Goal: Task Accomplishment & Management: Complete application form

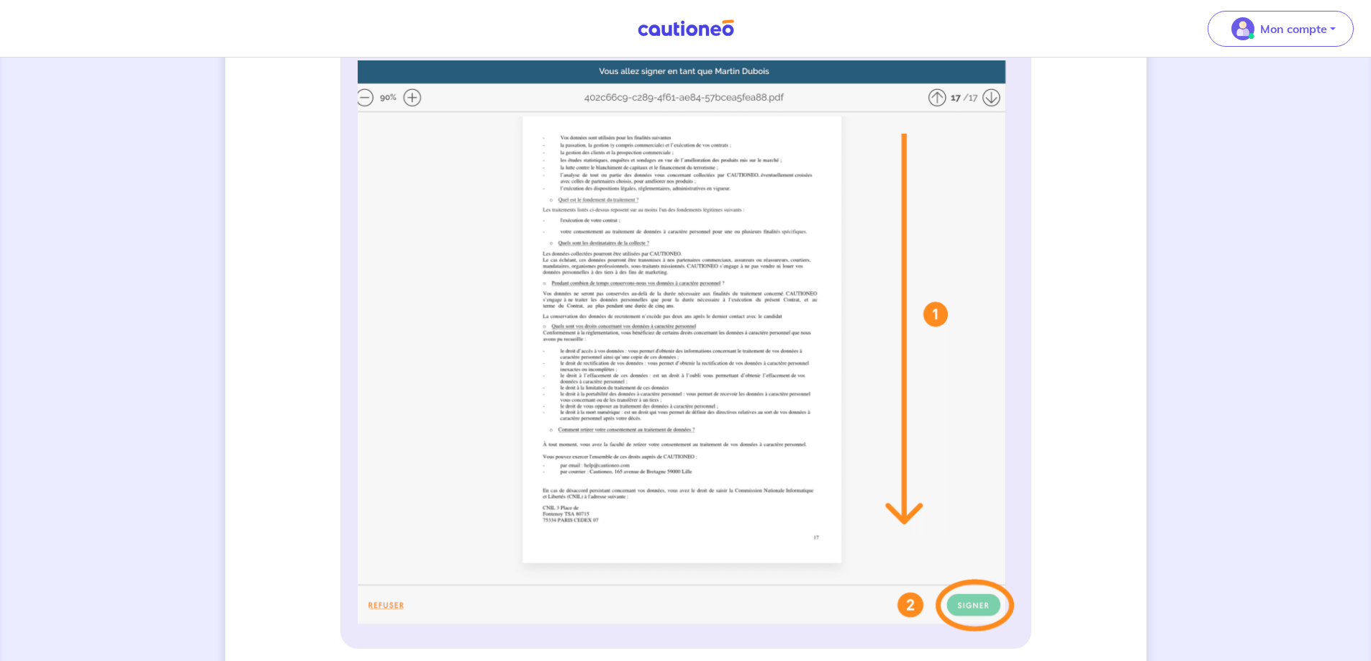
scroll to position [144, 0]
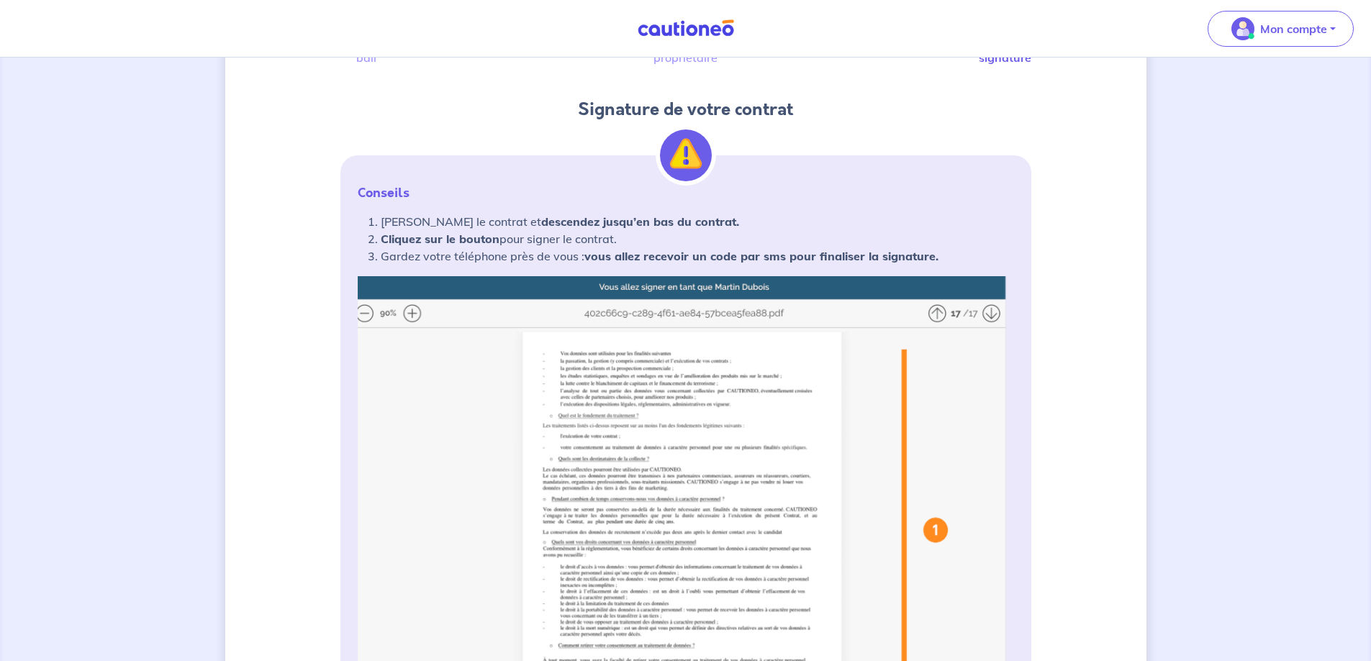
drag, startPoint x: 1084, startPoint y: 452, endPoint x: 1066, endPoint y: 436, distance: 24.0
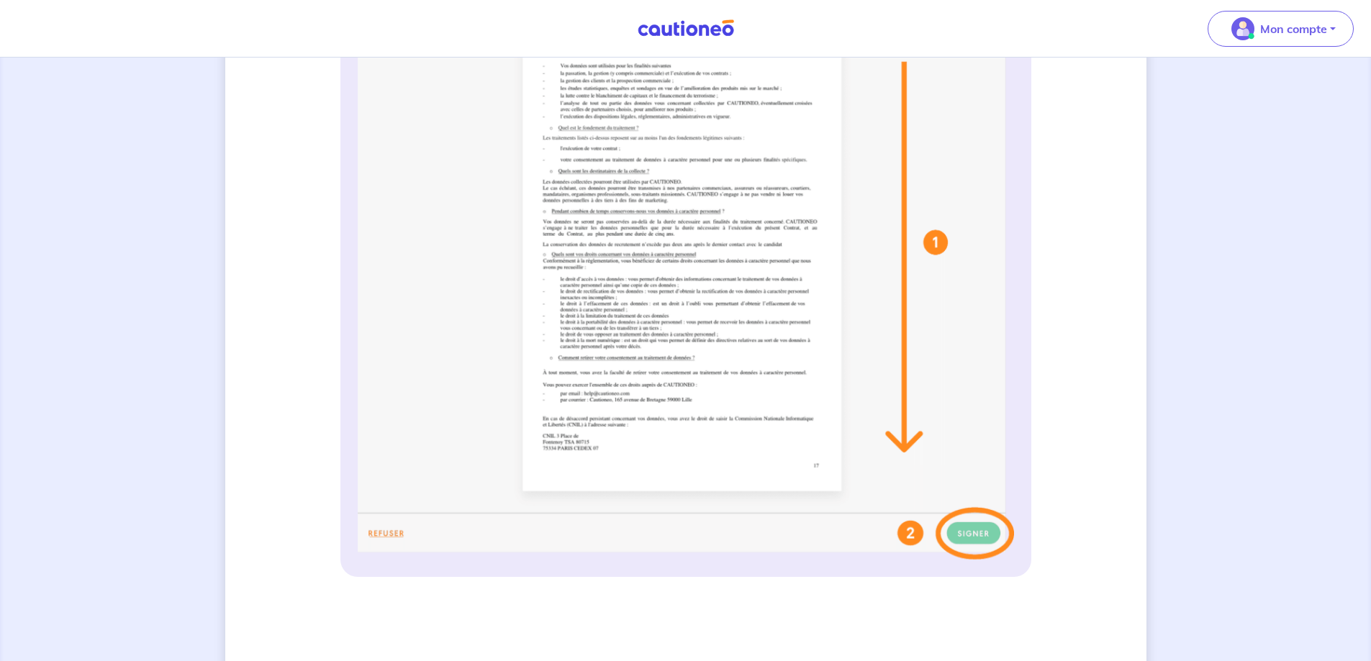
scroll to position [935, 0]
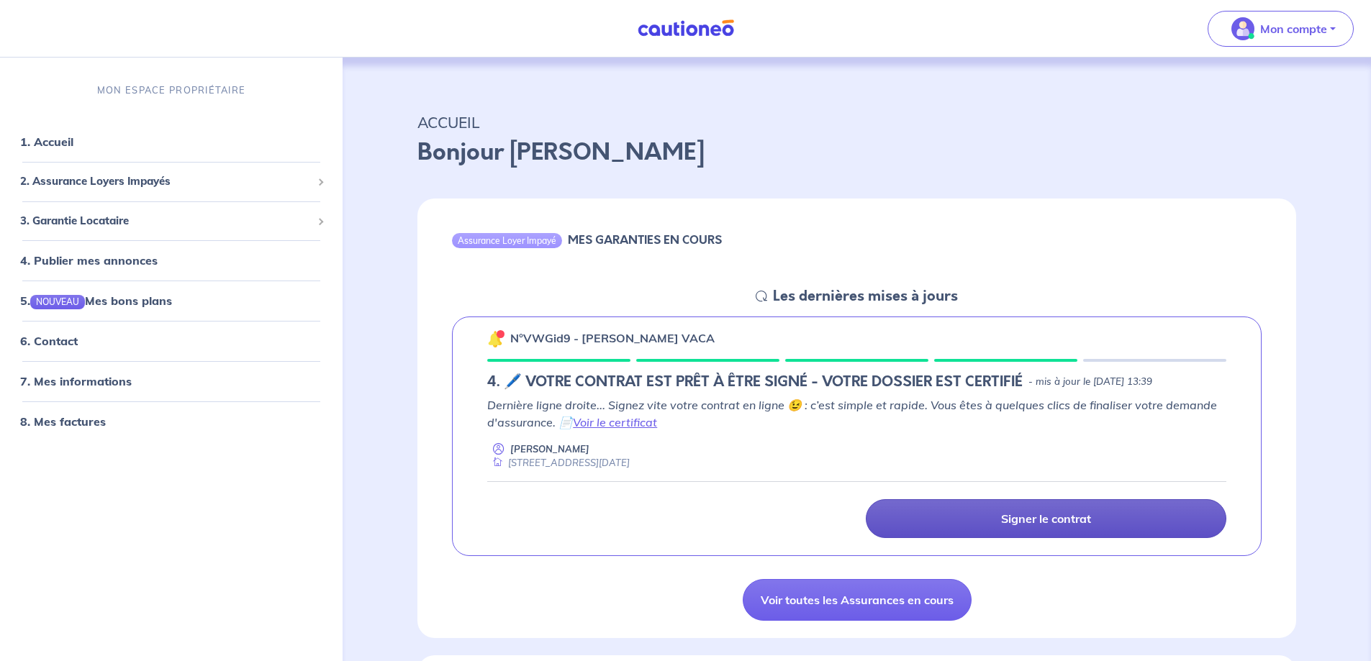
click at [1058, 512] on p "Signer le contrat" at bounding box center [1046, 519] width 90 height 14
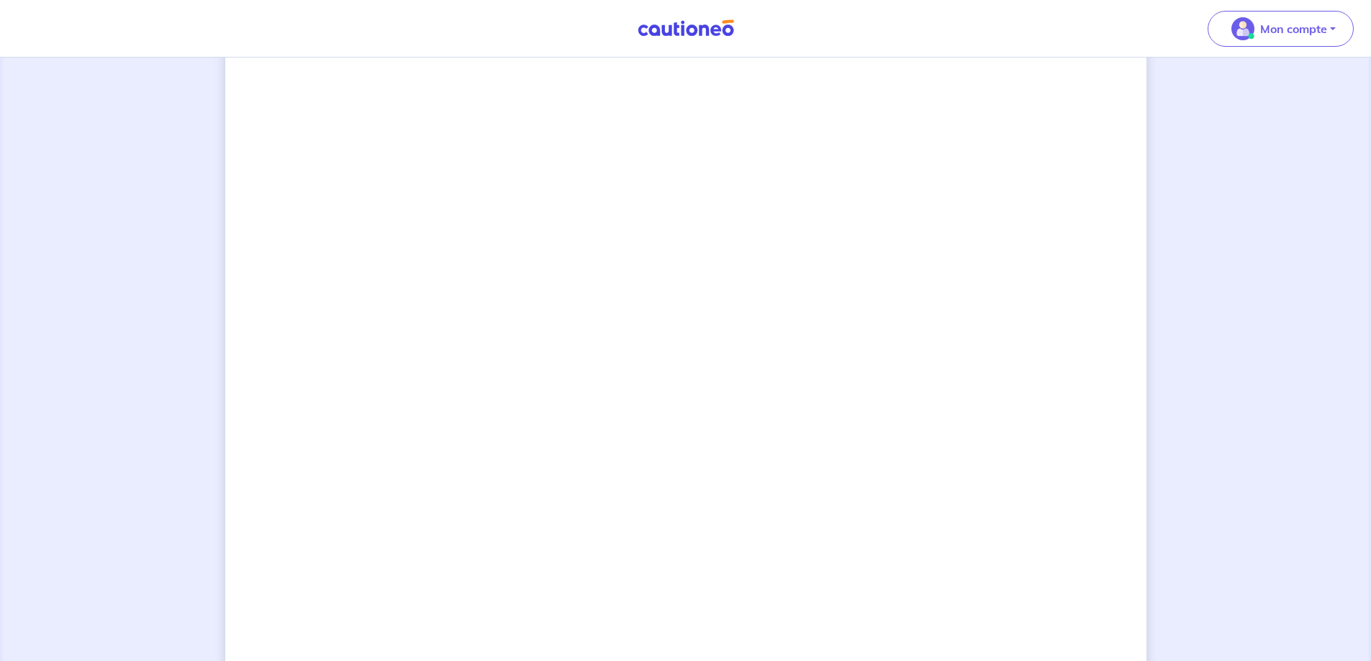
scroll to position [1135, 0]
drag, startPoint x: 1012, startPoint y: 602, endPoint x: 1051, endPoint y: 258, distance: 346.9
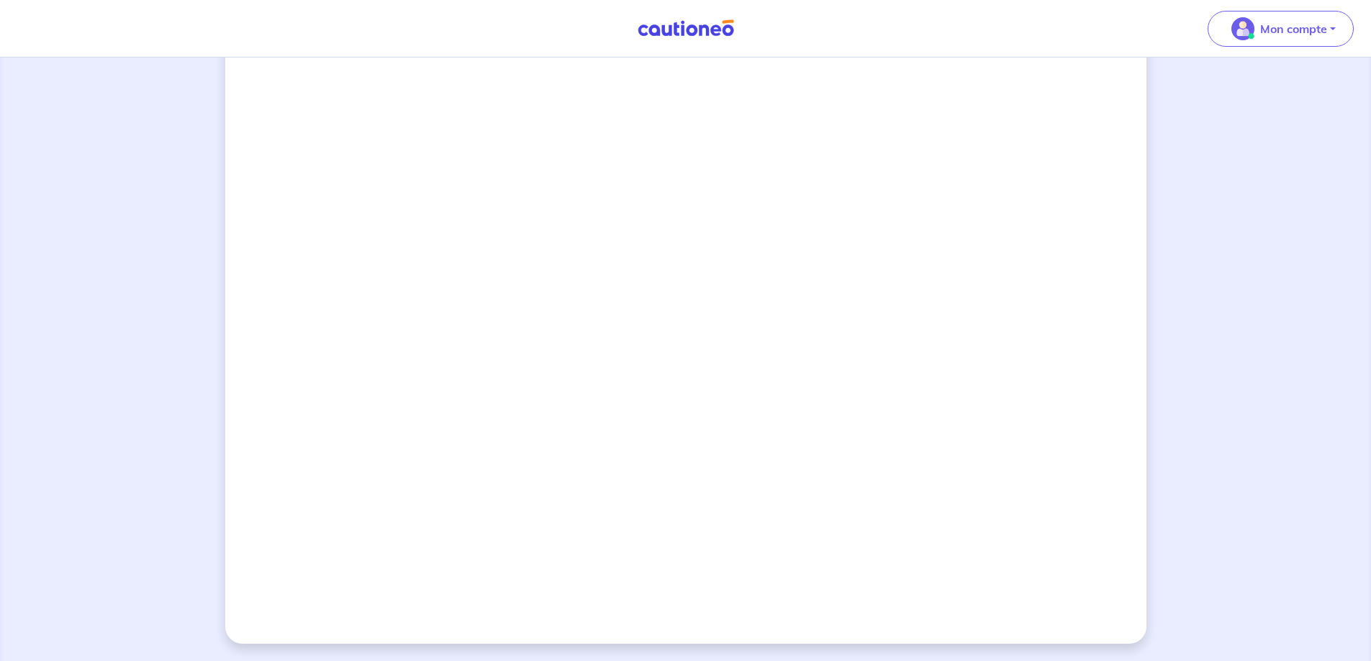
drag, startPoint x: 1026, startPoint y: 357, endPoint x: 1095, endPoint y: 255, distance: 123.3
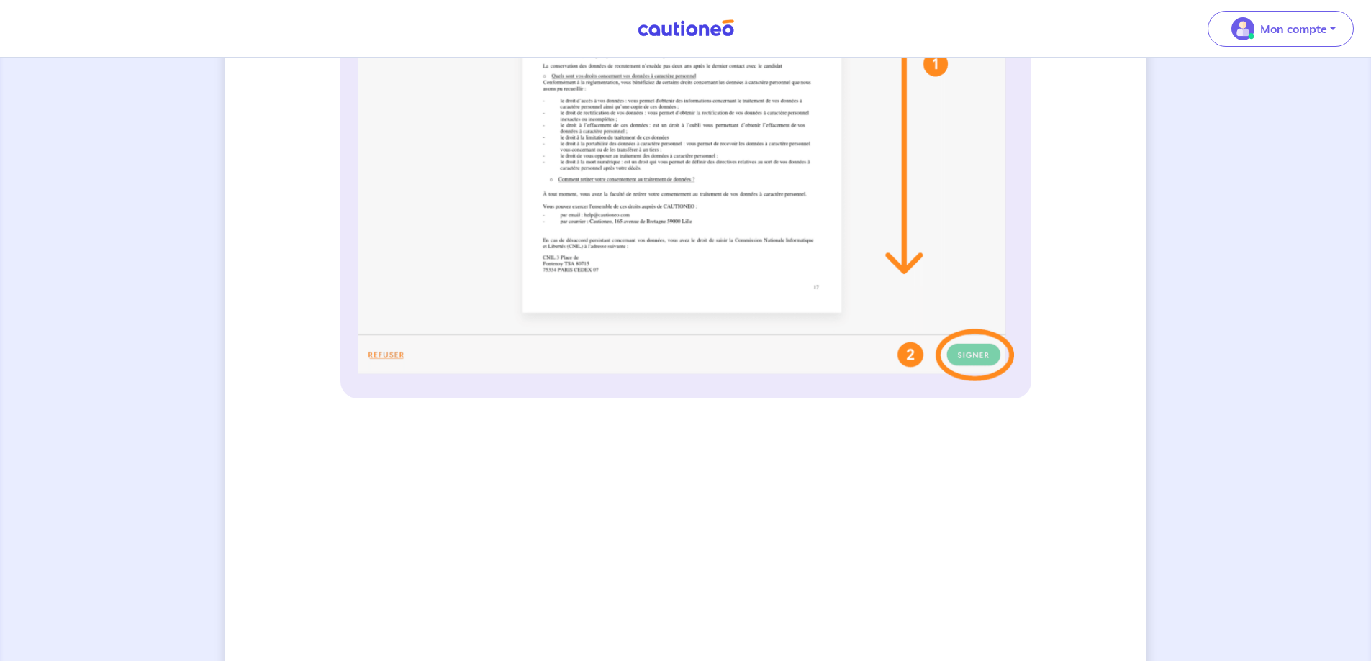
scroll to position [560, 0]
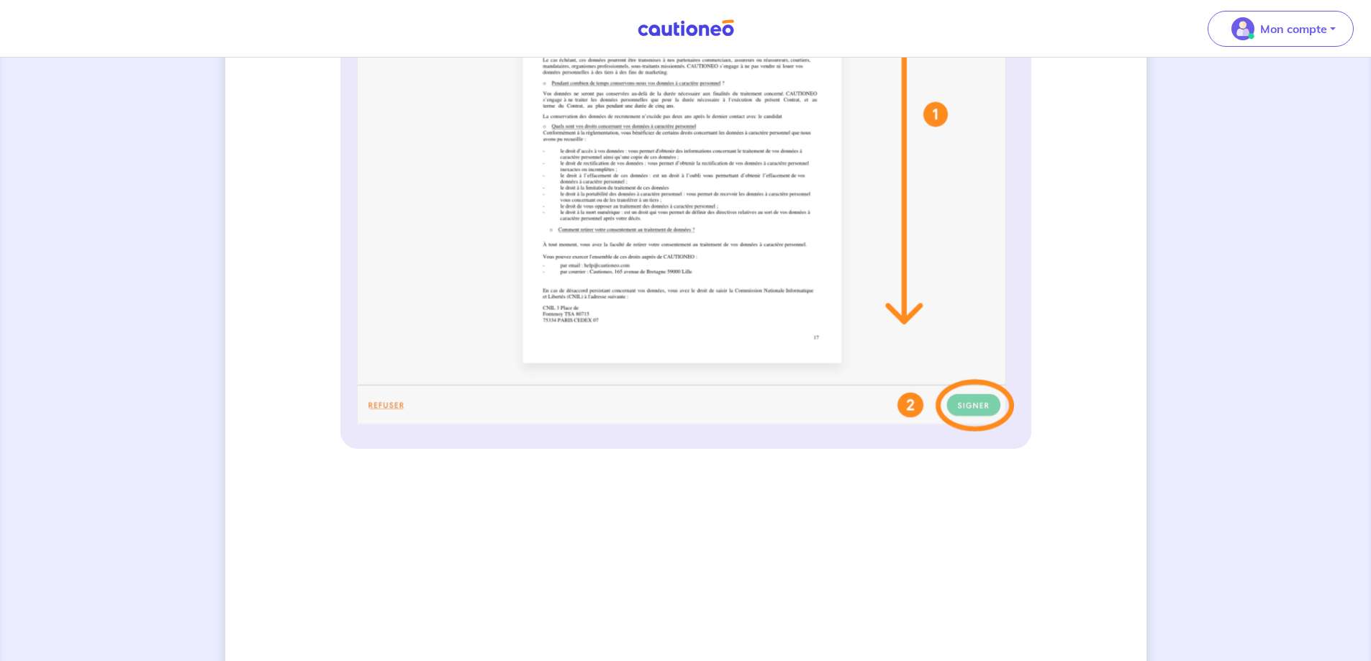
drag, startPoint x: 1035, startPoint y: 516, endPoint x: 1166, endPoint y: 561, distance: 138.3
click at [1166, 561] on div "3 Informations bail Informations propriétaire Paiement signature Signature de v…" at bounding box center [685, 370] width 1371 height 1744
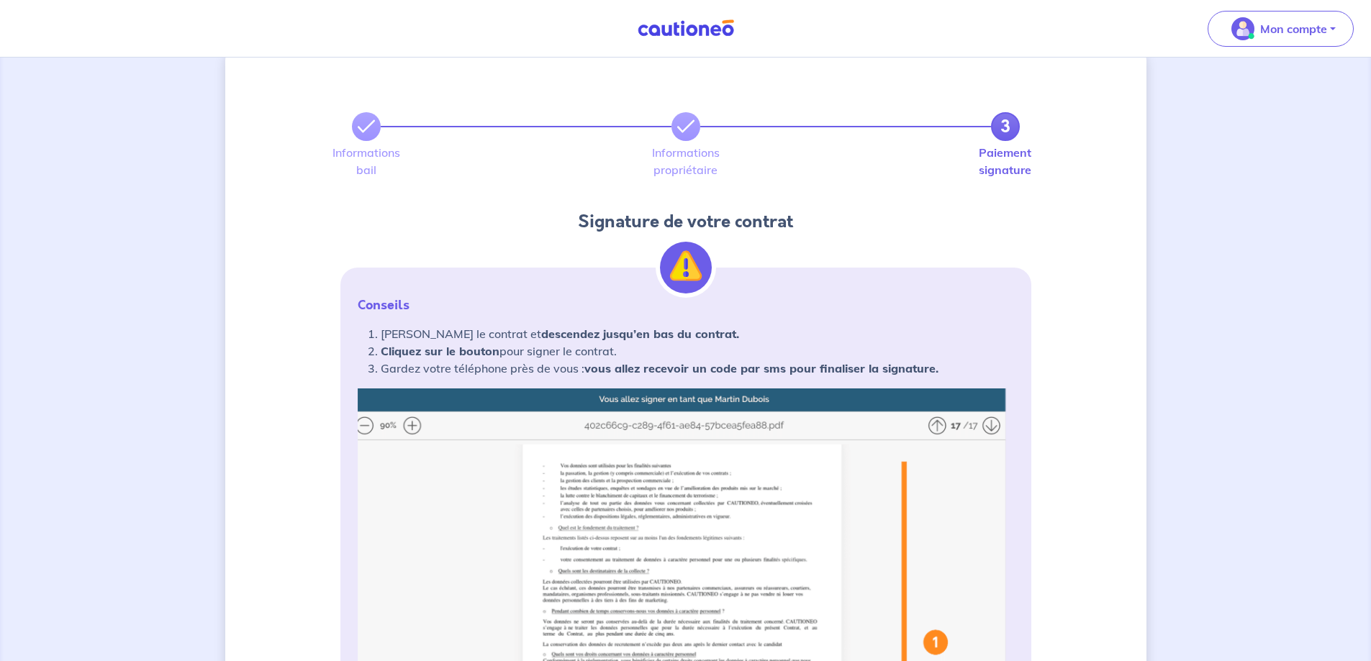
scroll to position [0, 0]
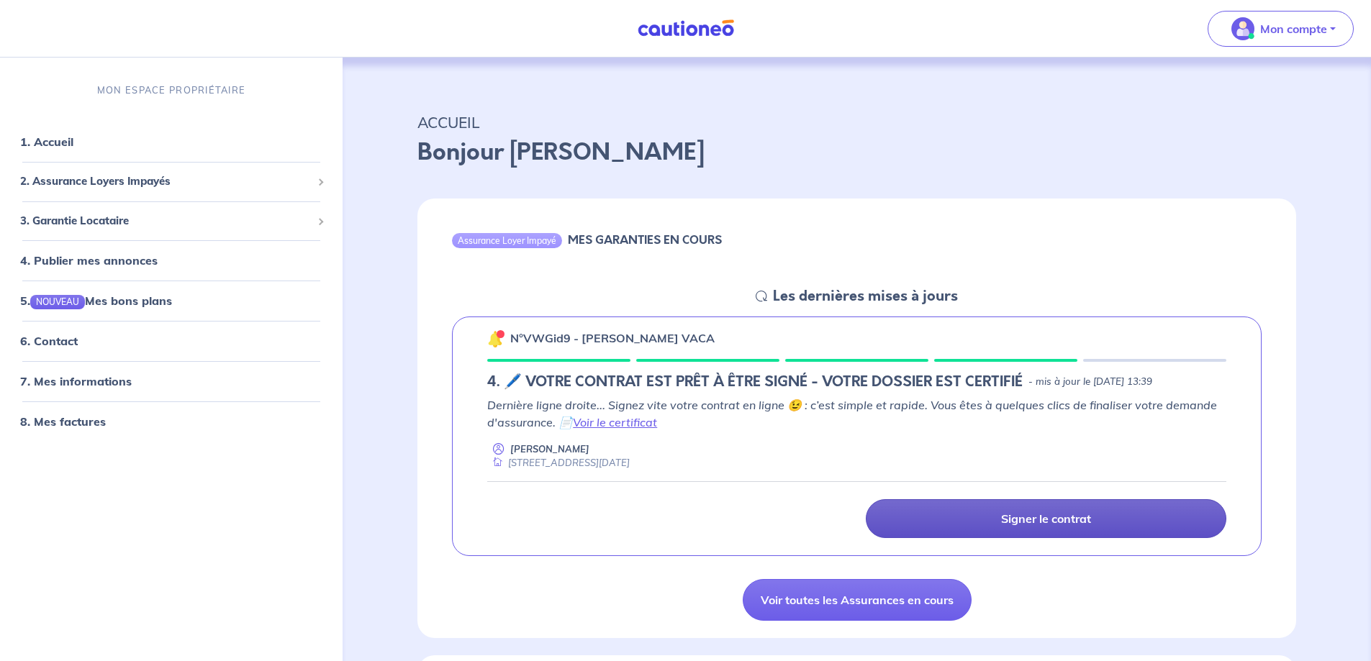
click at [1068, 515] on p "Signer le contrat" at bounding box center [1046, 519] width 90 height 14
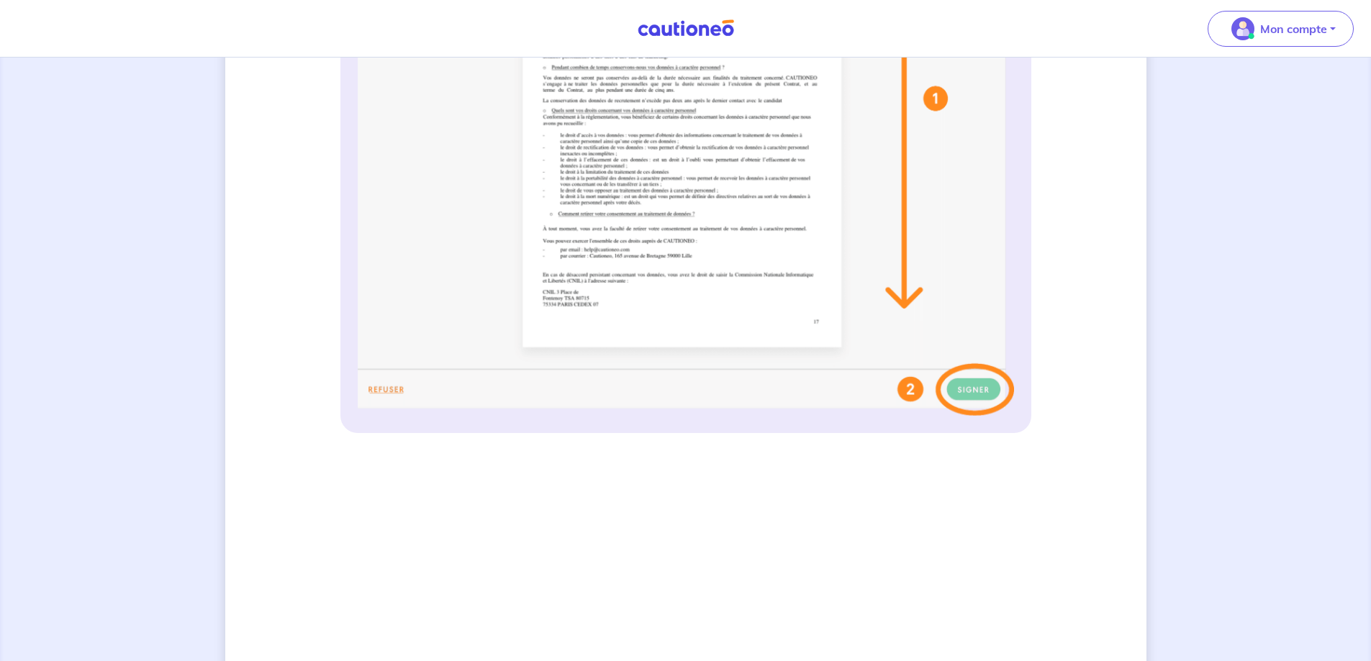
scroll to position [791, 0]
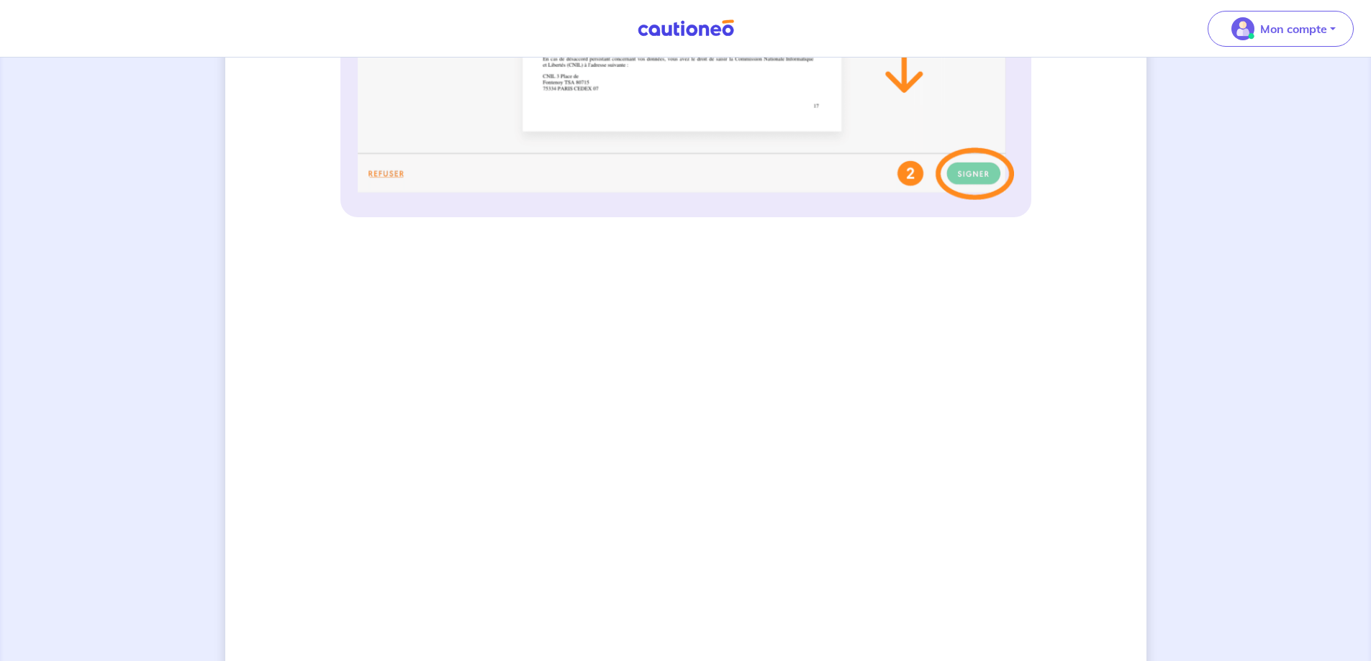
drag, startPoint x: 492, startPoint y: 230, endPoint x: 255, endPoint y: 428, distance: 309.5
click at [255, 428] on div "3 Informations bail Informations propriétaire Paiement signature Signature de v…" at bounding box center [685, 138] width 921 height 1710
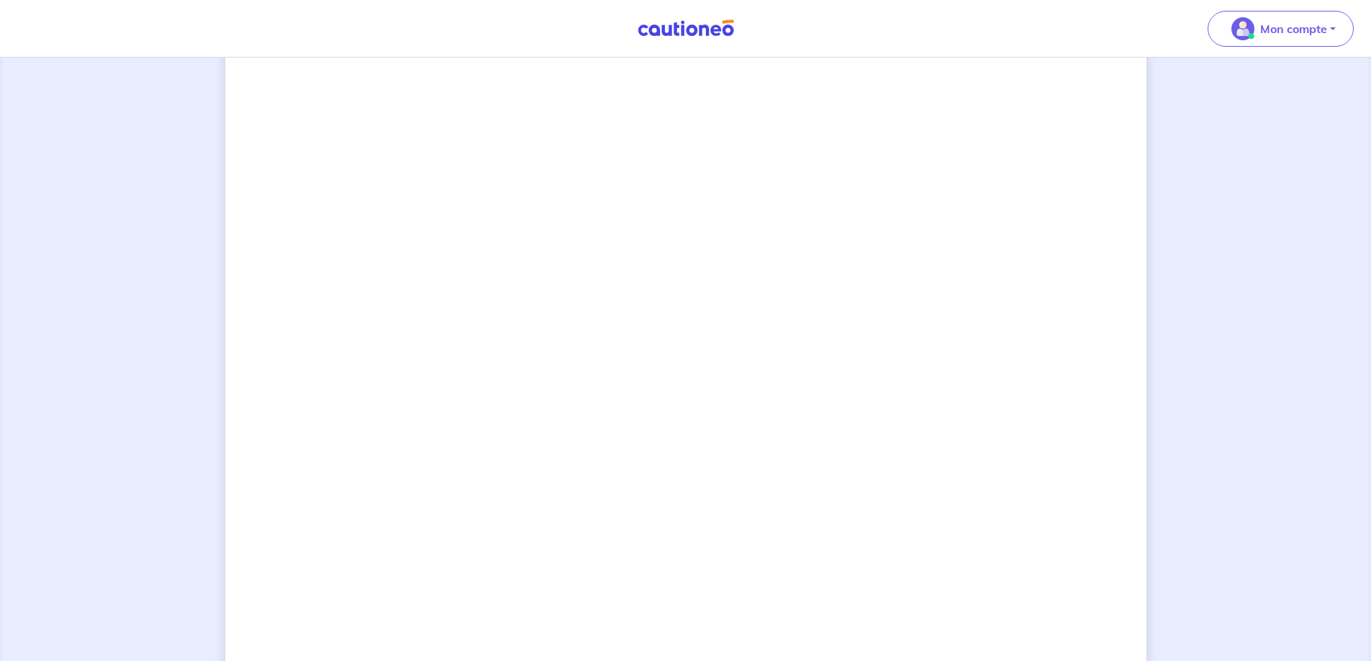
scroll to position [1140, 0]
